Goal: Check status: Check status

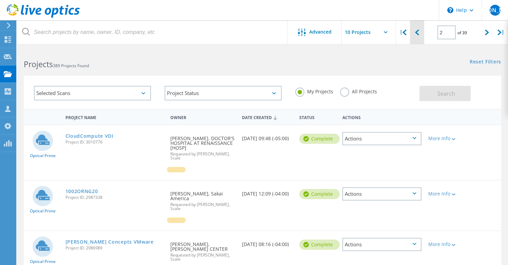
click at [420, 32] on div at bounding box center [417, 32] width 14 height 24
type input "1"
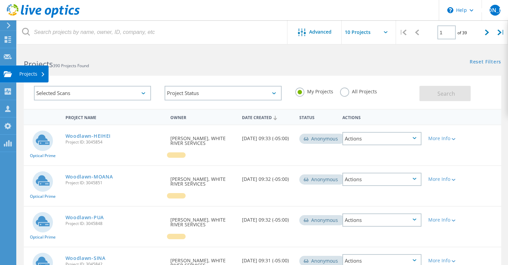
click at [24, 76] on div "Projects" at bounding box center [32, 74] width 26 height 5
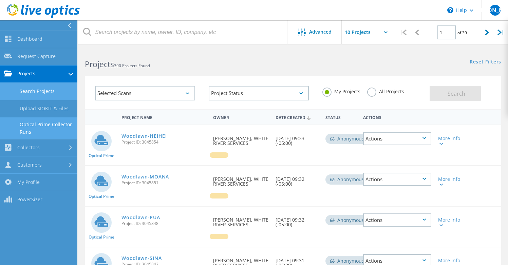
click at [40, 124] on link "Optical Prime Collector Runs" at bounding box center [38, 129] width 77 height 22
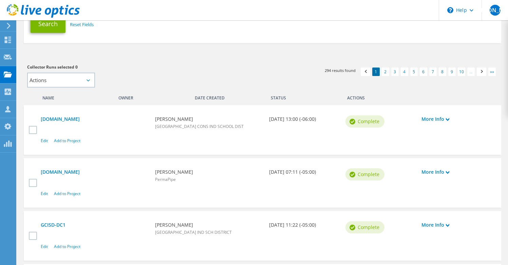
scroll to position [162, 0]
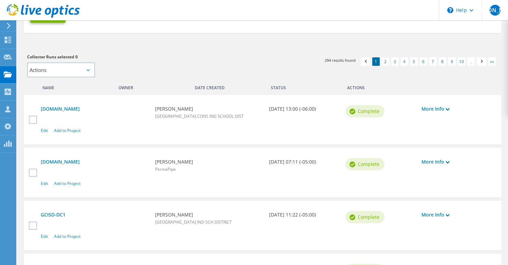
click at [276, 87] on div "Status" at bounding box center [285, 86] width 38 height 11
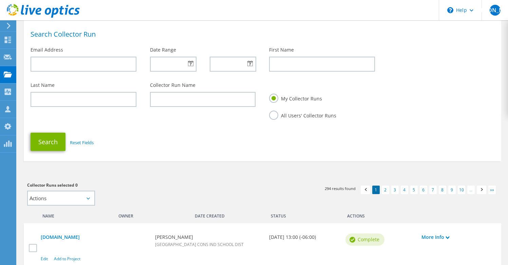
scroll to position [0, 0]
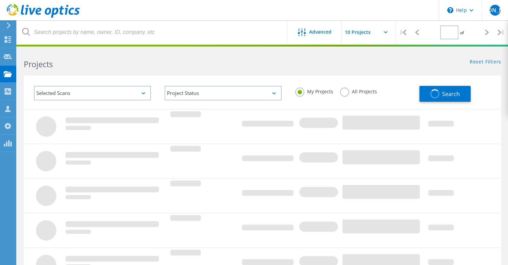
type input "1"
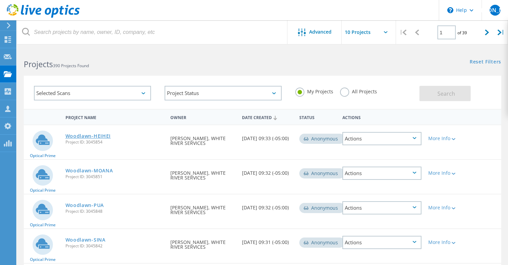
click at [107, 136] on link "Woodlawn-HEIHEI" at bounding box center [89, 136] width 46 height 5
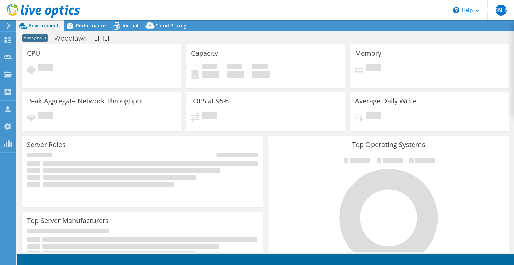
select select "USD"
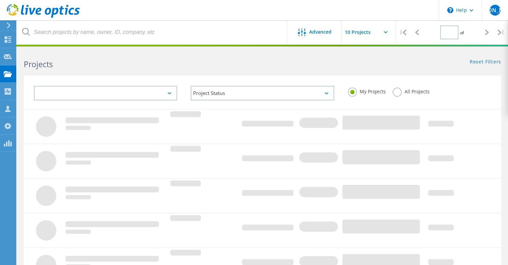
type input "1"
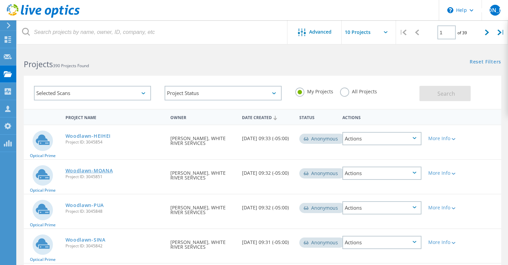
click at [105, 168] on link "Woodlawn-MOANA" at bounding box center [90, 170] width 48 height 5
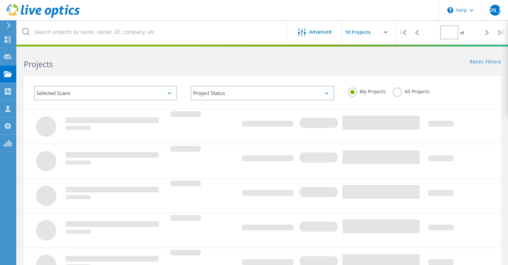
type input "1"
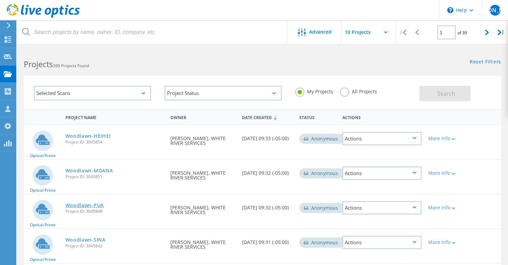
click at [97, 205] on link "Woodlawn-PUA" at bounding box center [85, 205] width 38 height 5
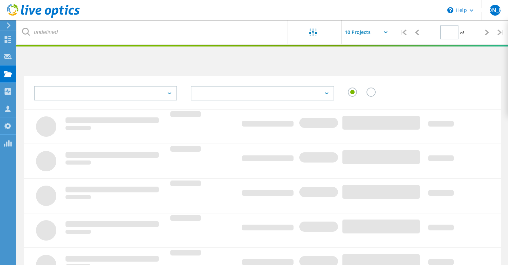
type input "1"
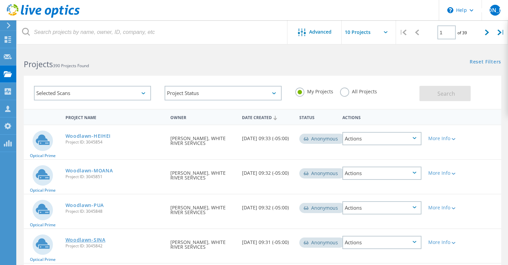
click at [102, 239] on link "Woodlawn-SINA" at bounding box center [86, 240] width 40 height 5
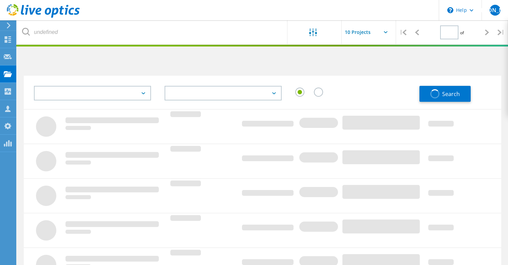
type input "1"
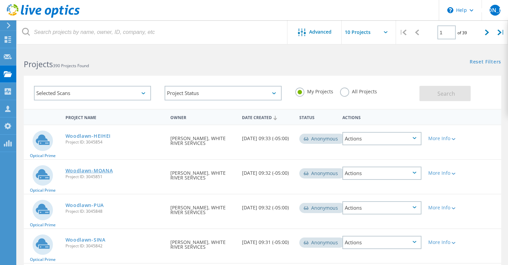
click at [89, 170] on link "Woodlawn-MOANA" at bounding box center [90, 170] width 48 height 5
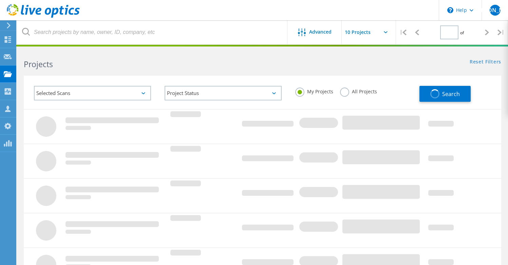
type input "1"
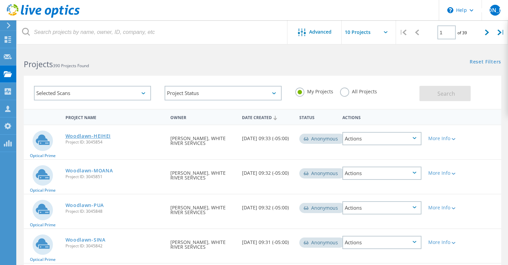
click at [86, 136] on link "Woodlawn-HEIHEI" at bounding box center [89, 136] width 46 height 5
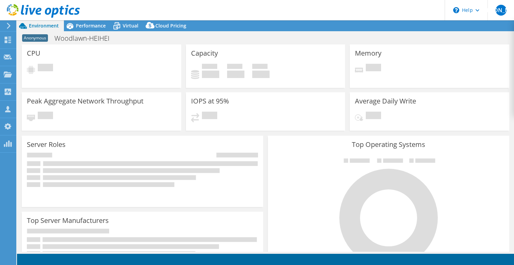
select select "USD"
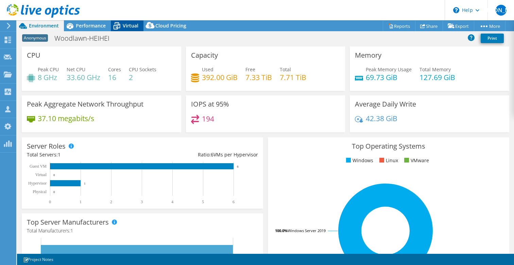
click at [133, 27] on span "Virtual" at bounding box center [131, 25] width 16 height 6
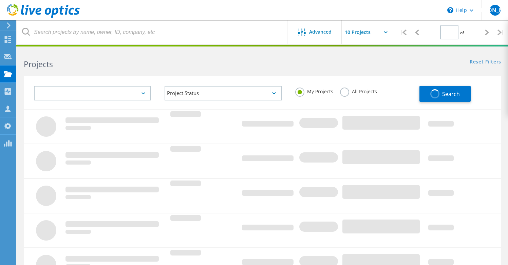
type input "1"
